Goal: Find specific page/section: Find specific page/section

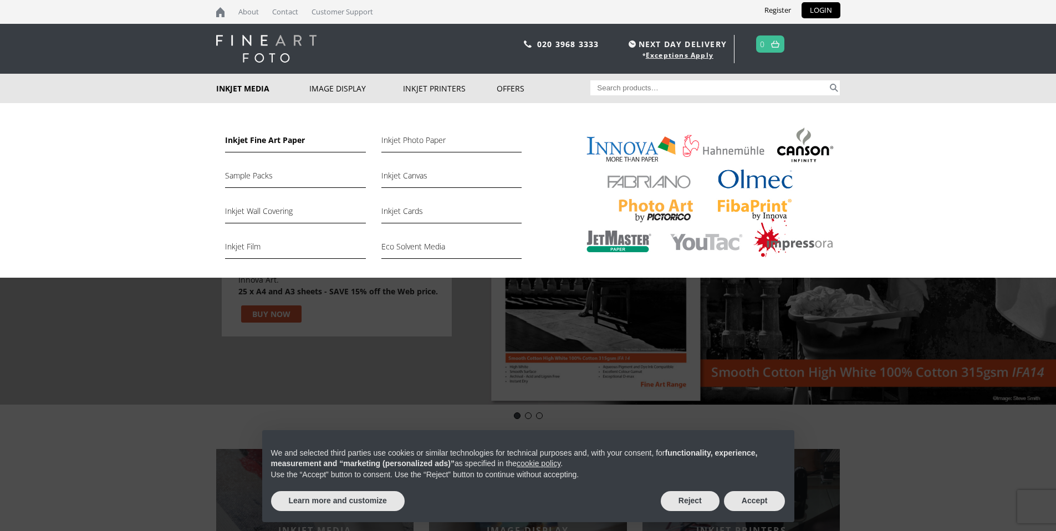
click at [253, 138] on link "Inkjet Fine Art Paper" at bounding box center [295, 143] width 140 height 19
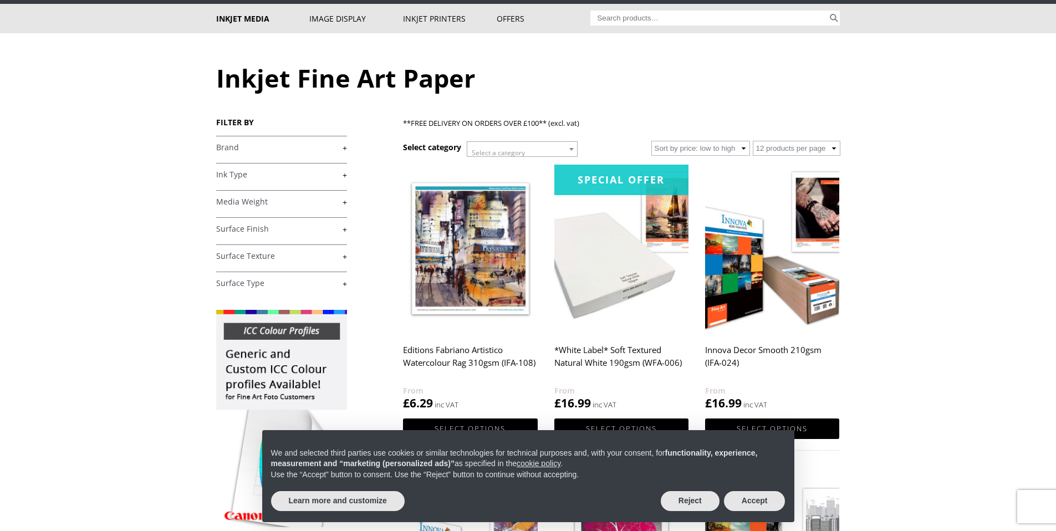
scroll to position [73, 0]
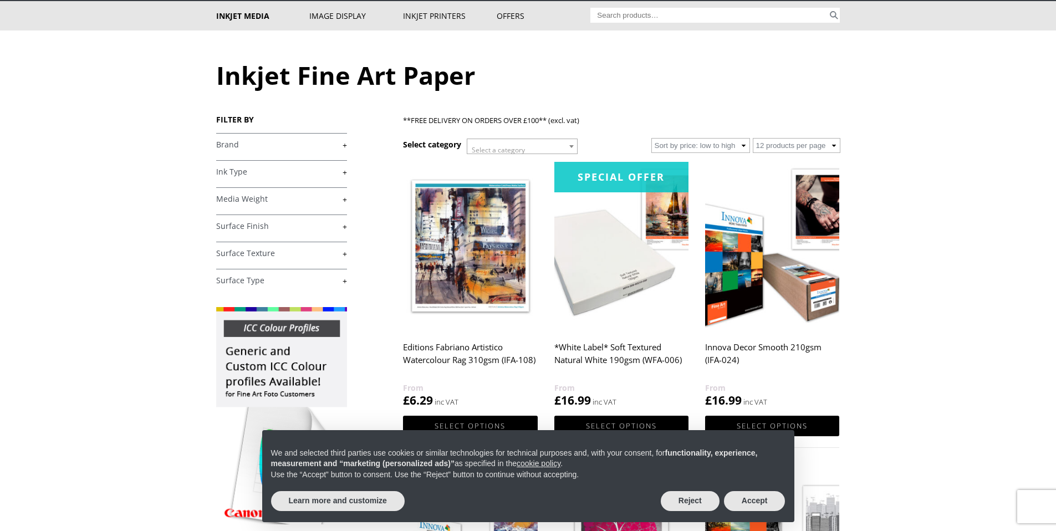
click at [344, 145] on link "+" at bounding box center [281, 145] width 131 height 11
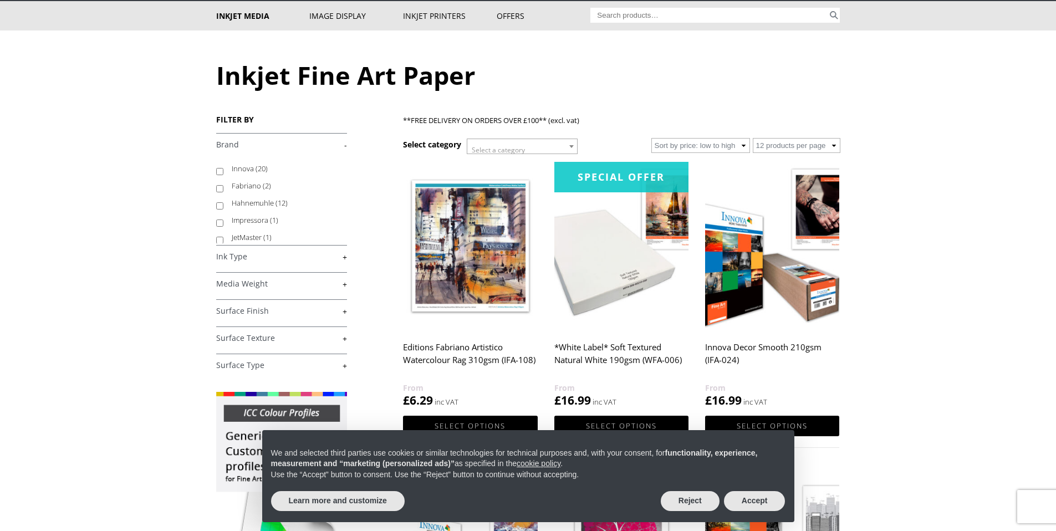
click at [222, 207] on input "Hahnemuhle (12)" at bounding box center [219, 205] width 7 height 7
checkbox input "true"
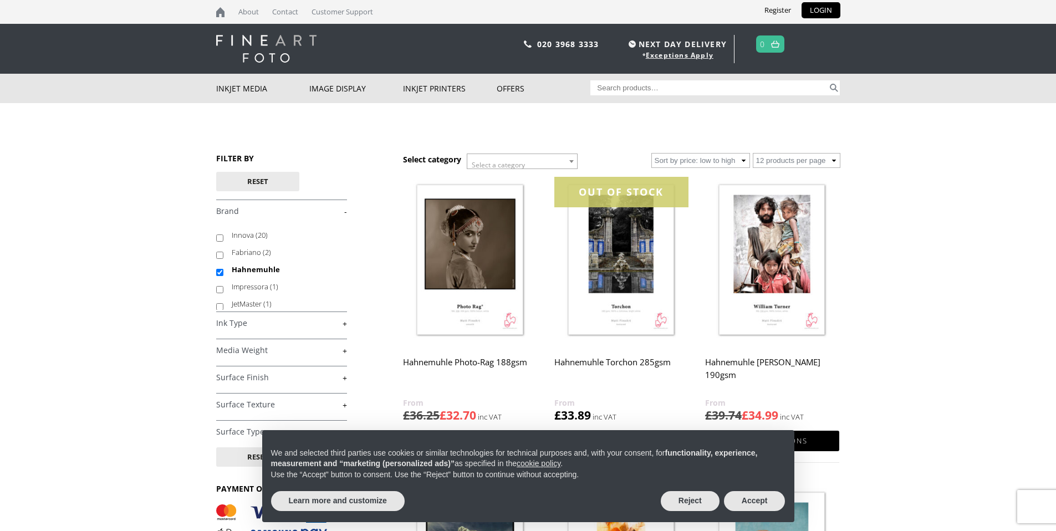
click at [952, 334] on body "NEXT DAY DELIVERY * Exceptions Apply About Contact Customer Support Register LO…" at bounding box center [528, 265] width 1056 height 531
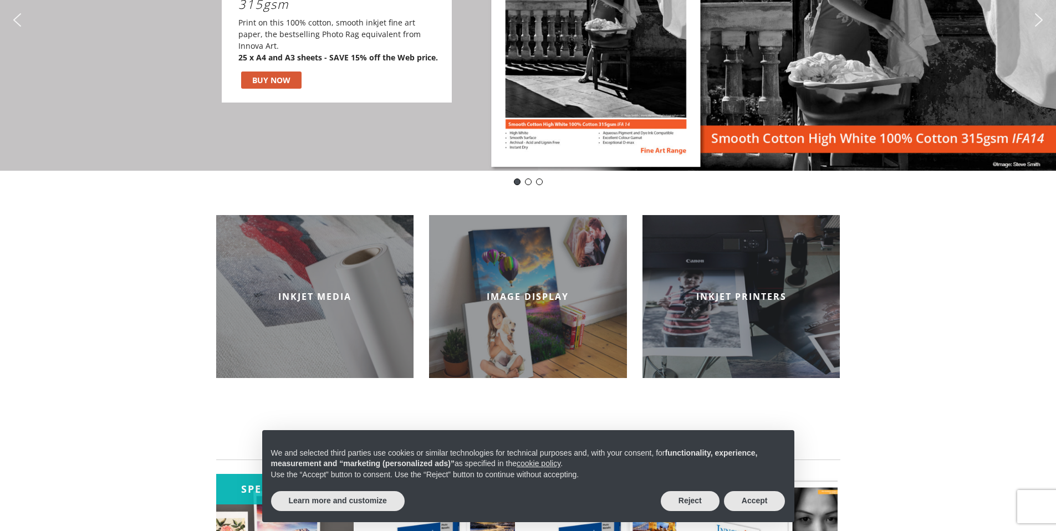
scroll to position [233, 0]
